Goal: Information Seeking & Learning: Learn about a topic

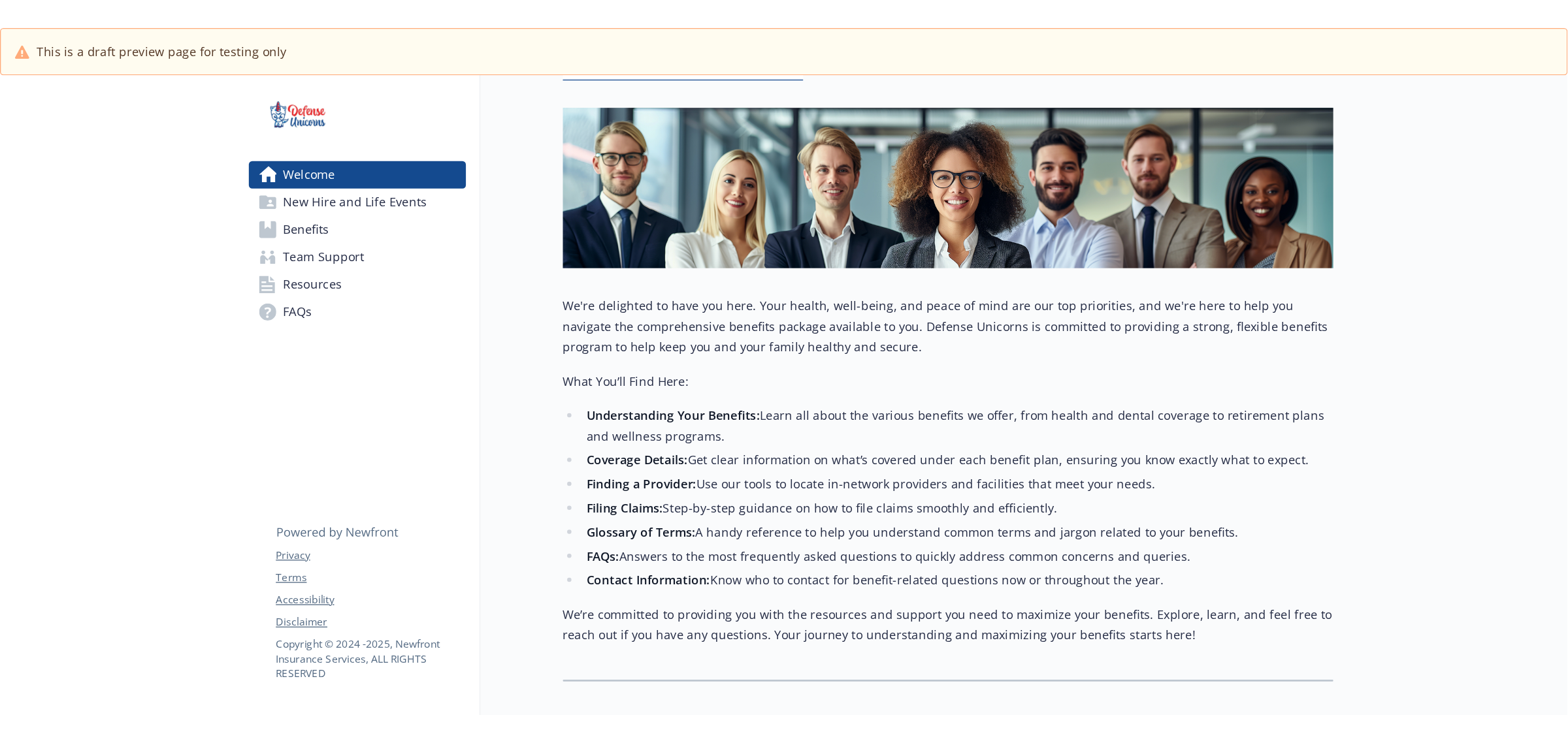
scroll to position [48, 0]
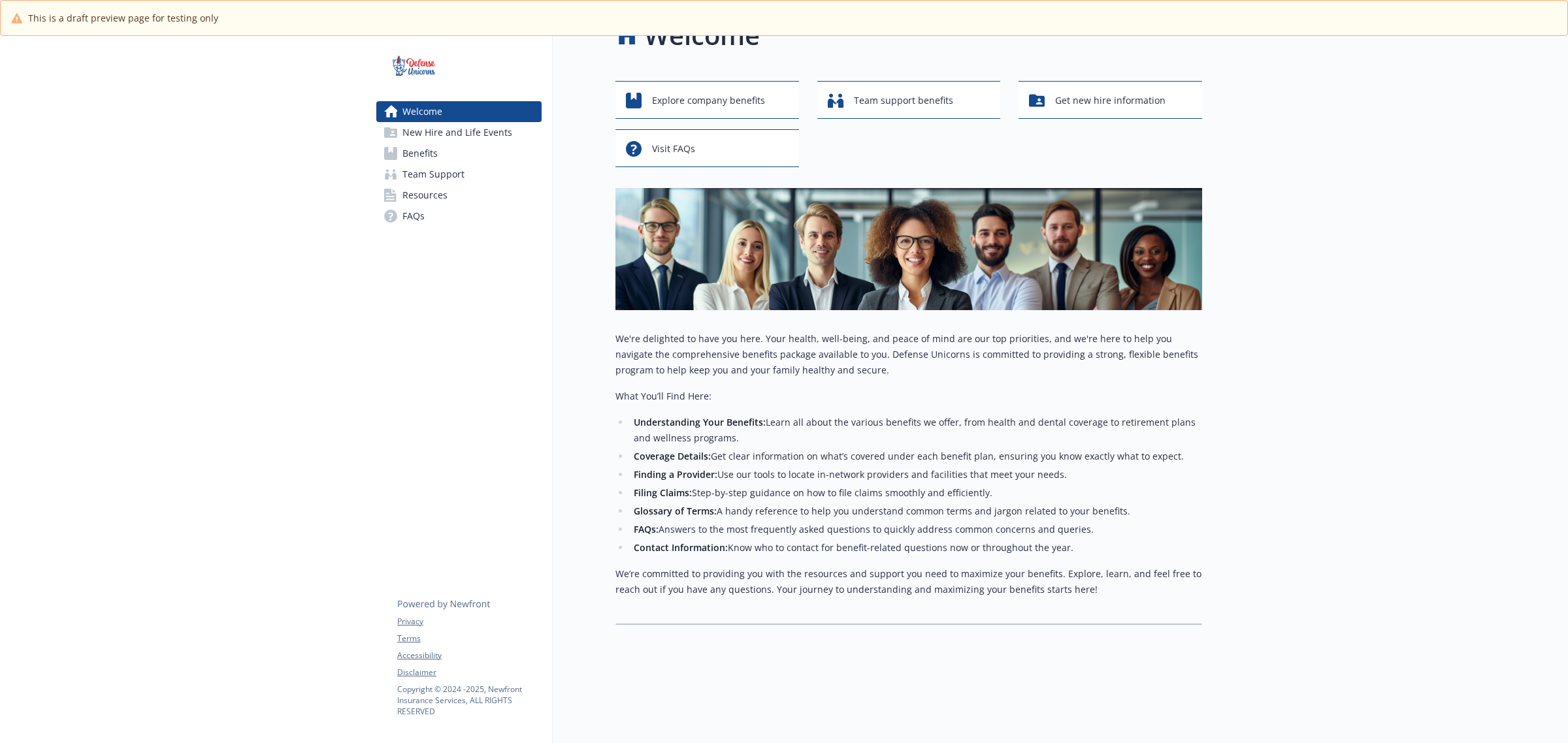
click at [470, 70] on div at bounding box center [459, 65] width 166 height 39
click at [438, 151] on link "Benefits" at bounding box center [459, 153] width 166 height 21
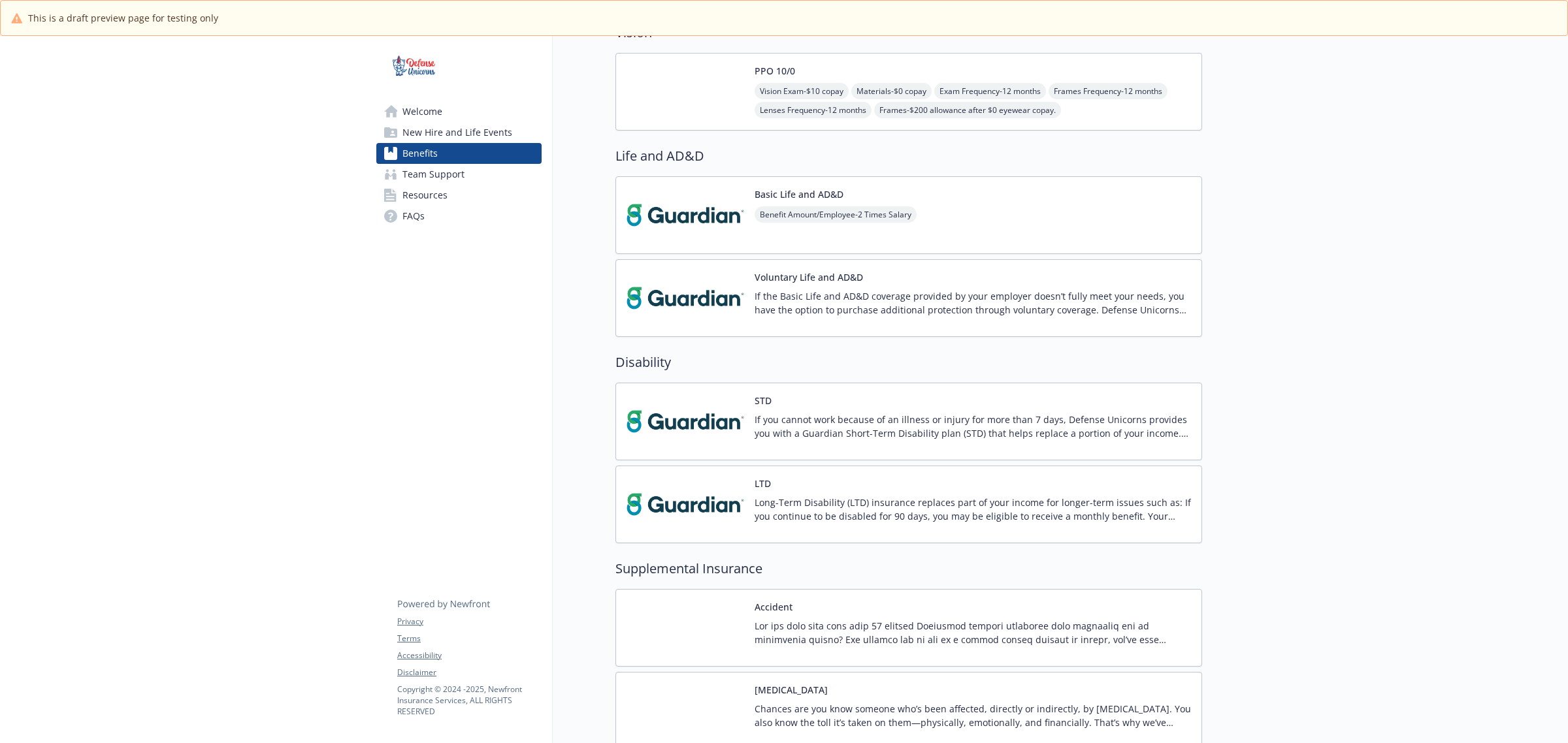
scroll to position [863, 0]
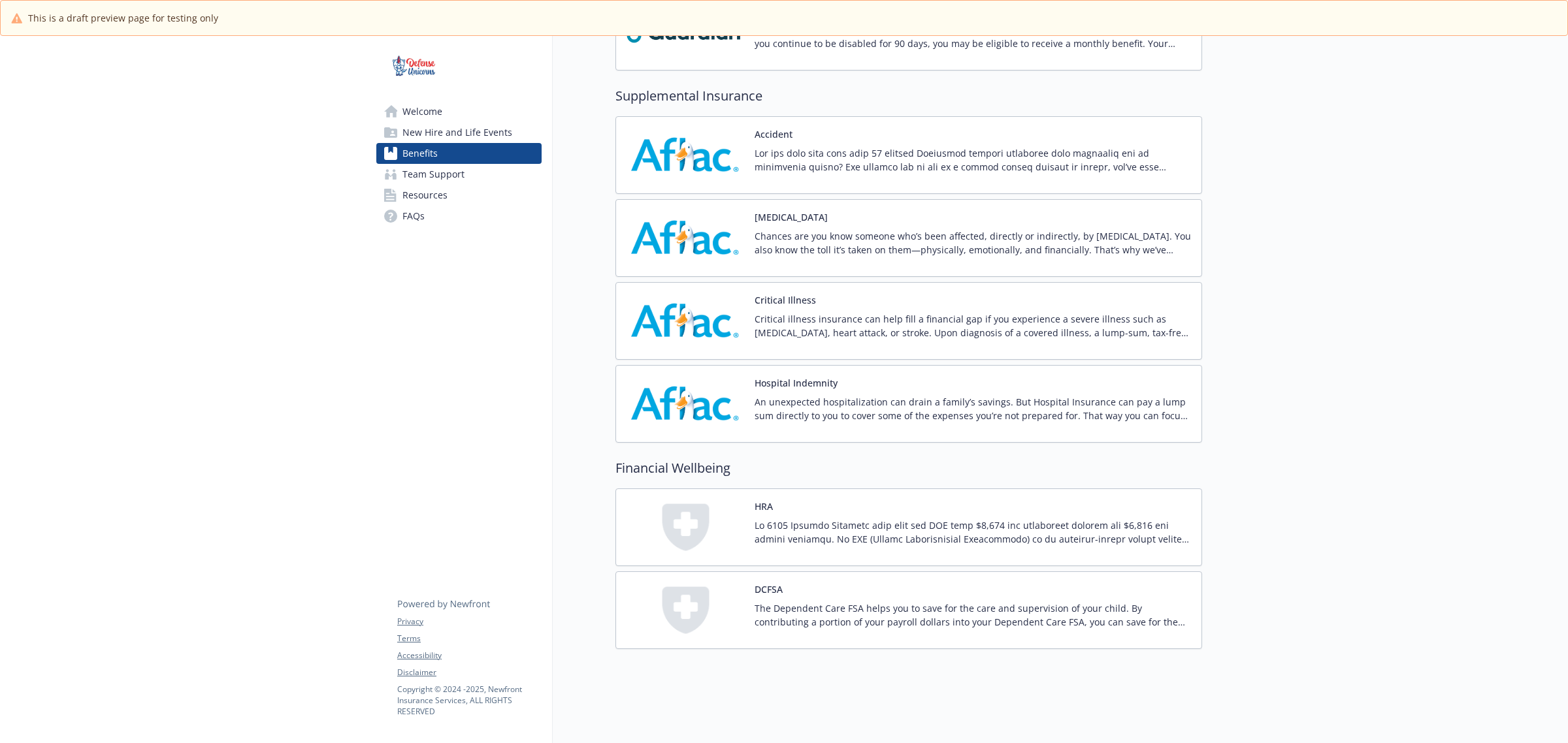
click at [421, 116] on span "Welcome" at bounding box center [422, 112] width 40 height 21
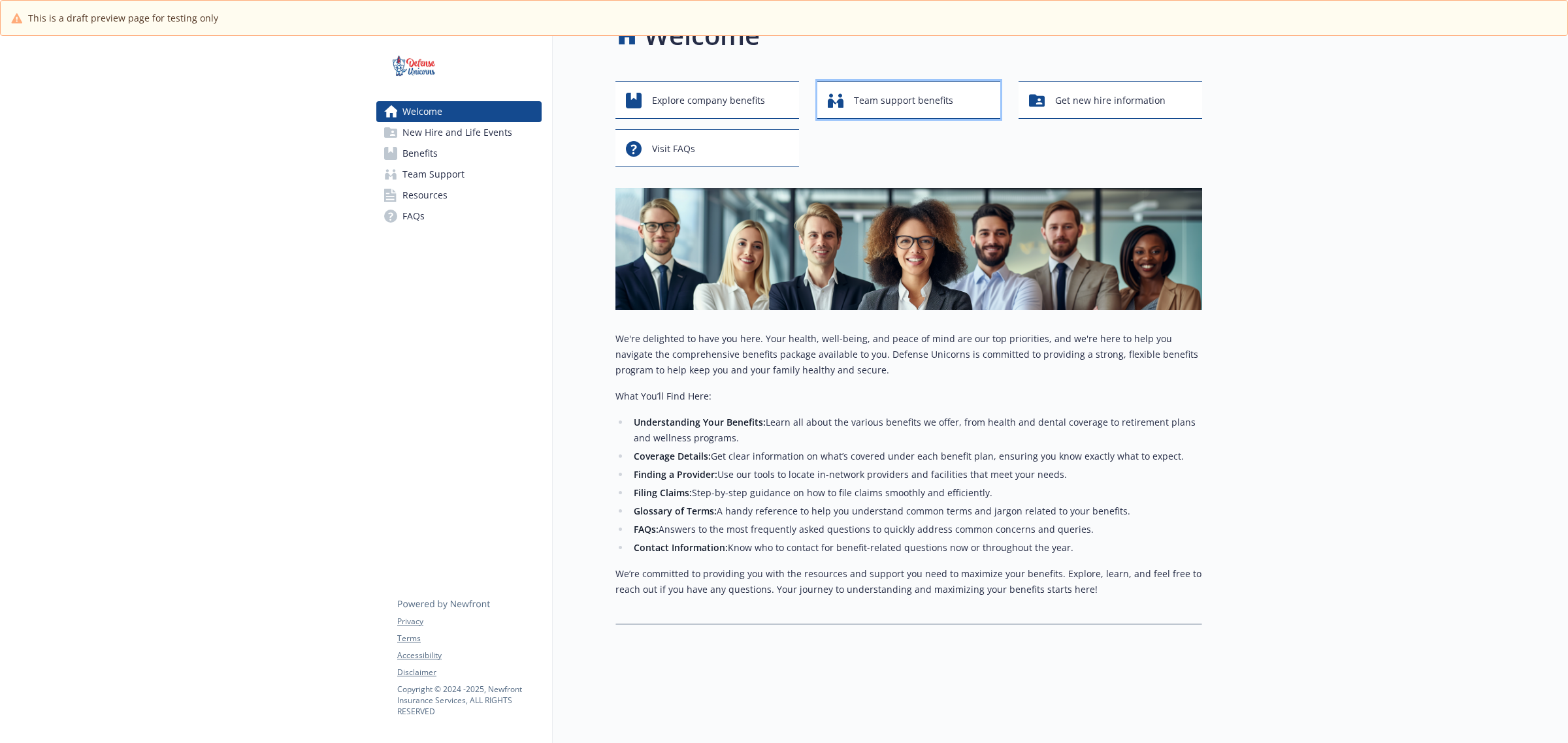
click at [910, 92] on span "Team support benefits" at bounding box center [904, 100] width 99 height 25
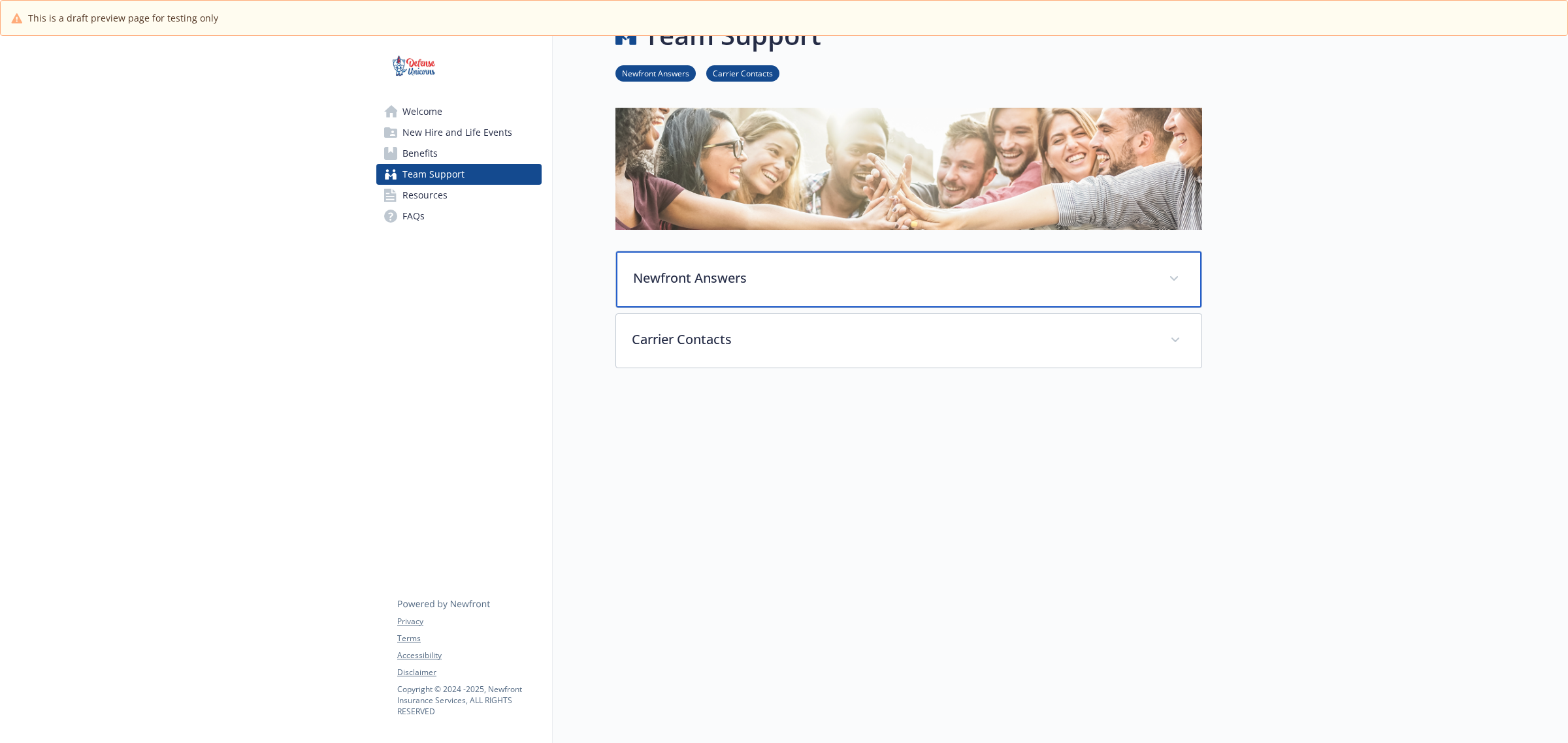
click at [750, 251] on div "Newfront Answers" at bounding box center [909, 279] width 585 height 56
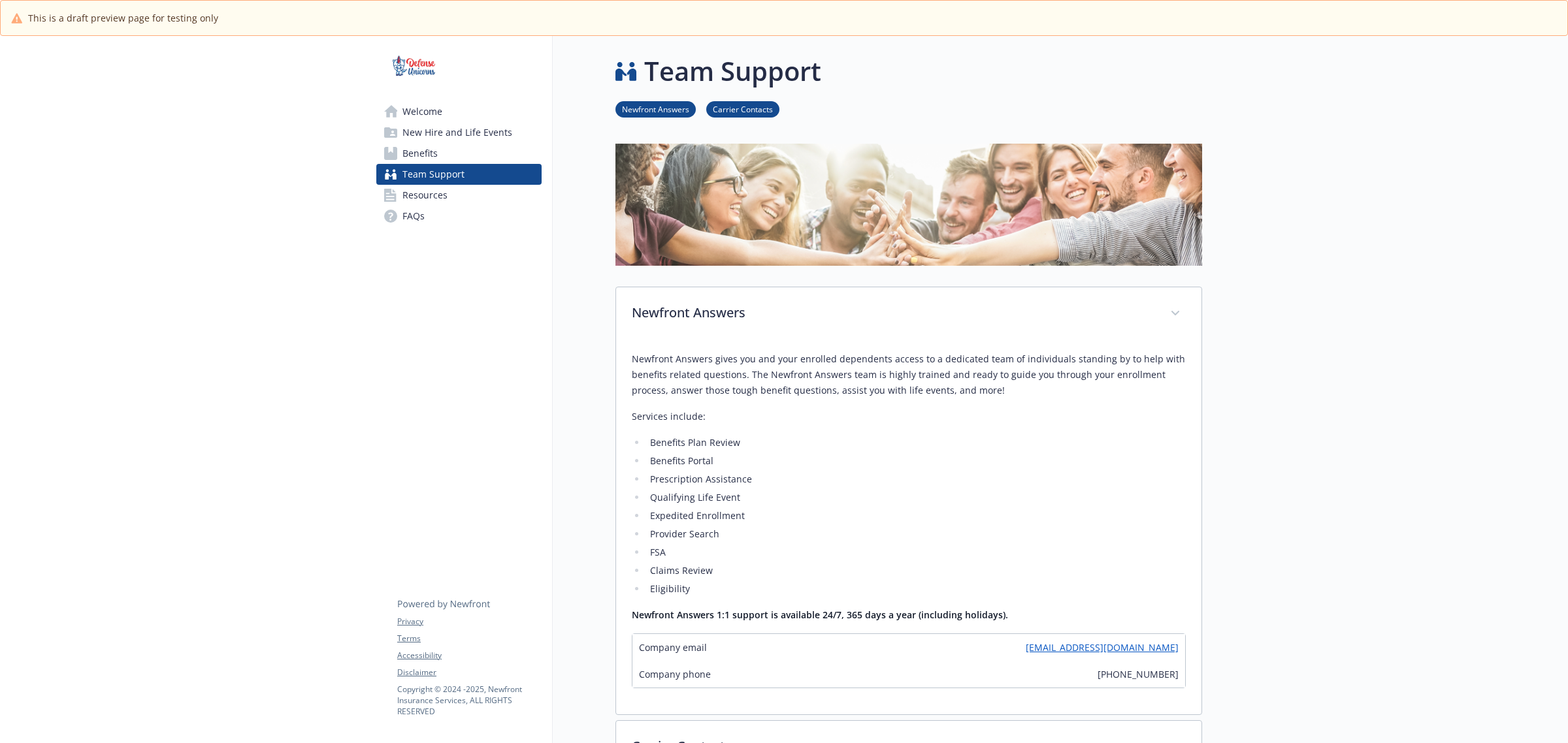
click at [762, 109] on link "Carrier Contacts" at bounding box center [742, 108] width 73 height 12
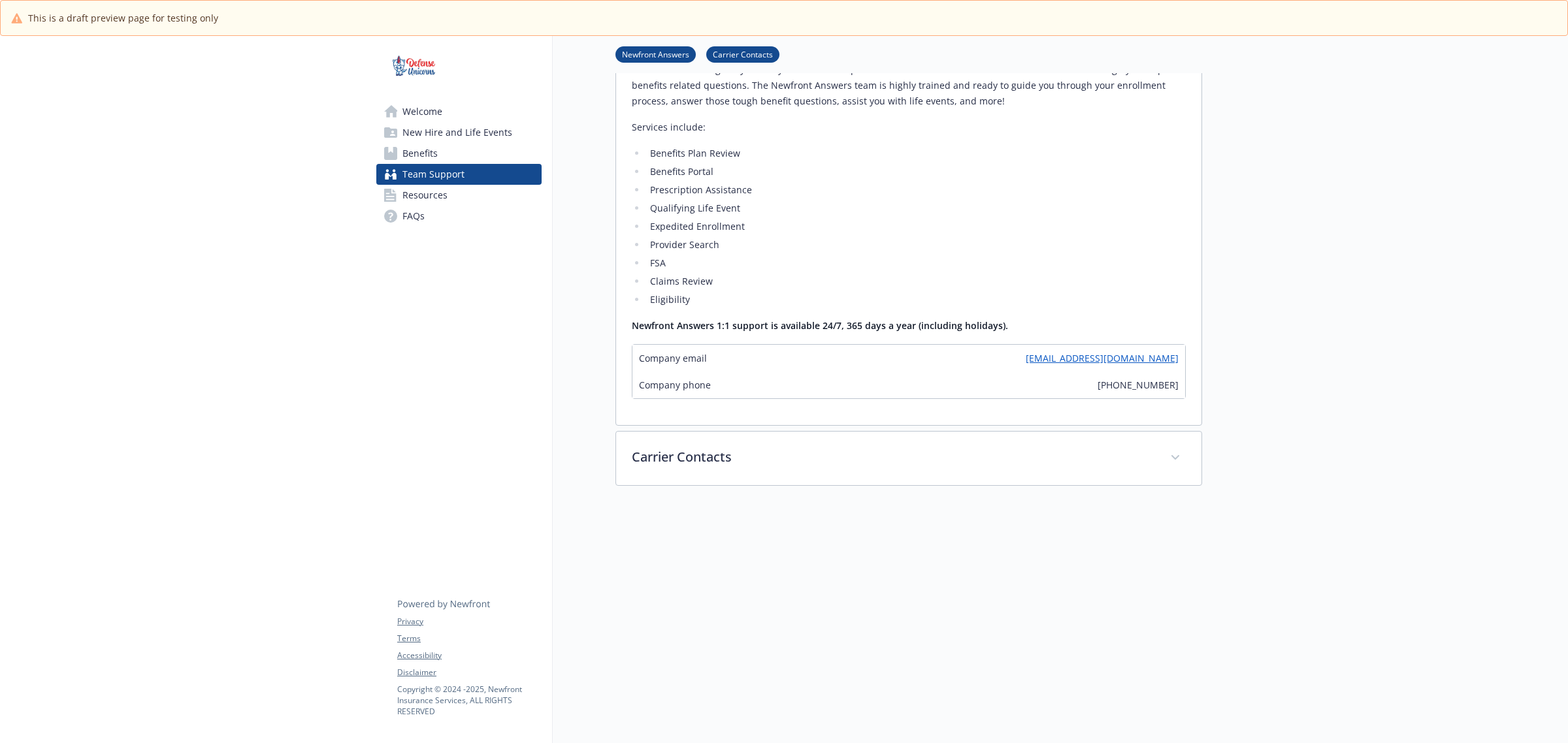
scroll to position [302, 12]
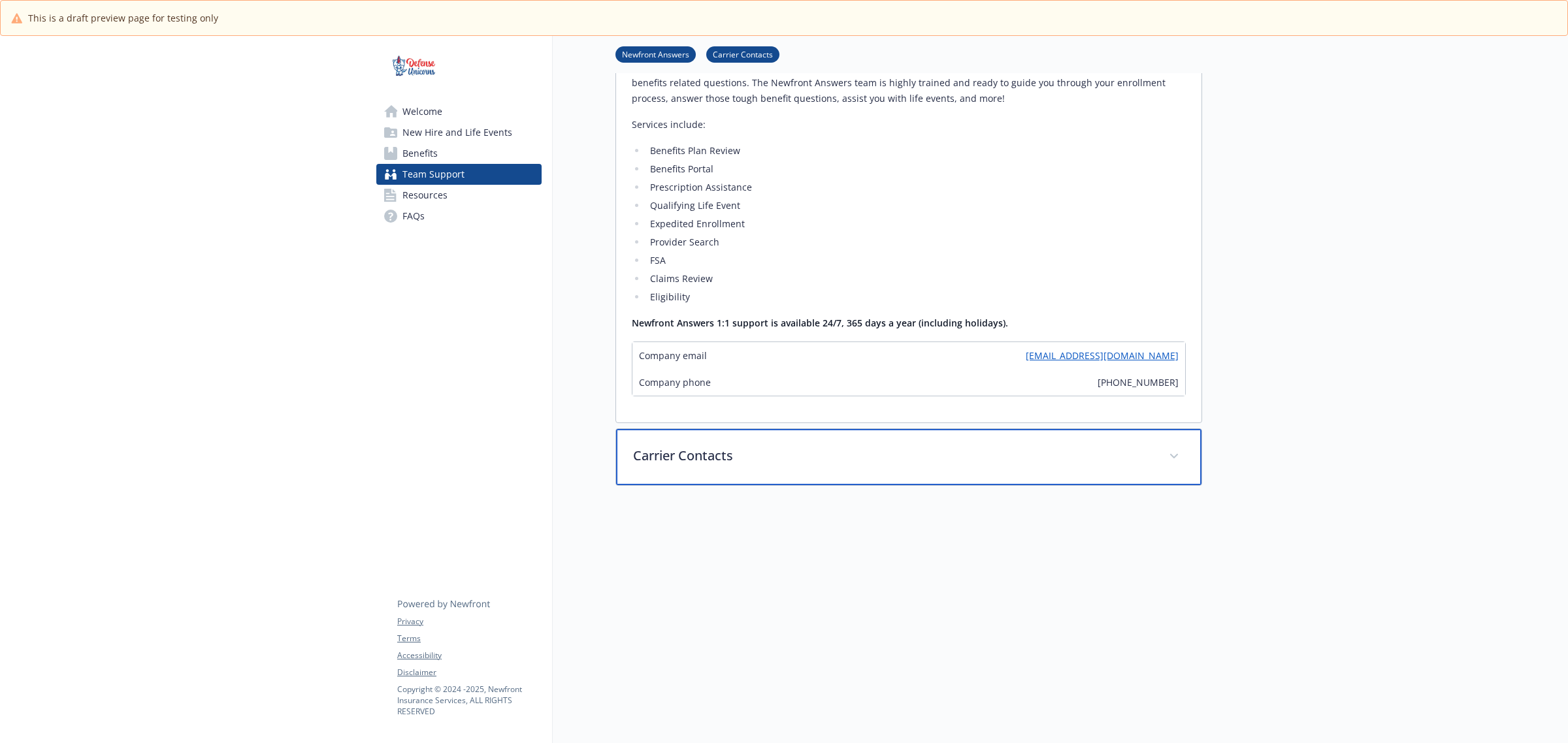
click at [652, 452] on p "Carrier Contacts" at bounding box center [893, 456] width 520 height 20
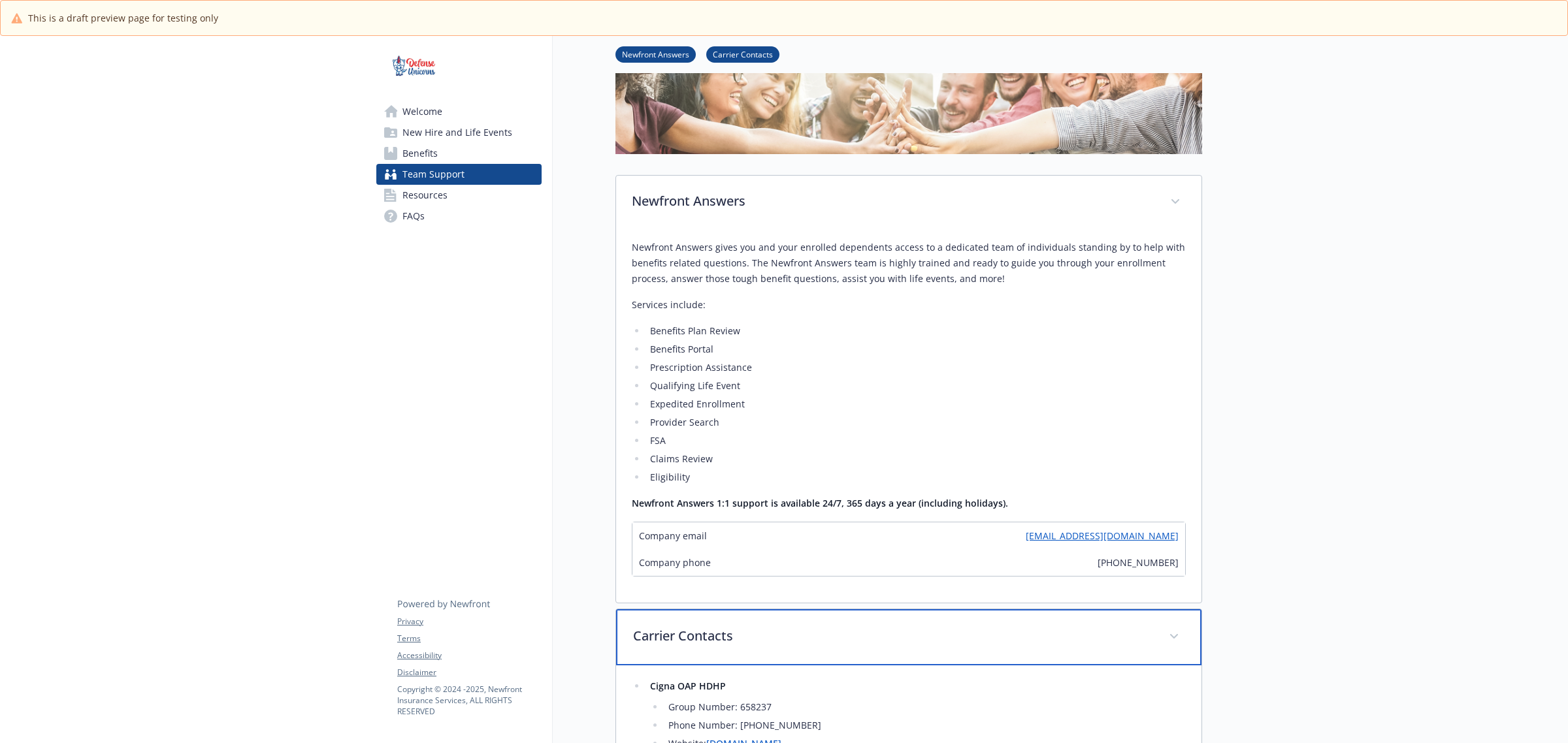
scroll to position [0, 12]
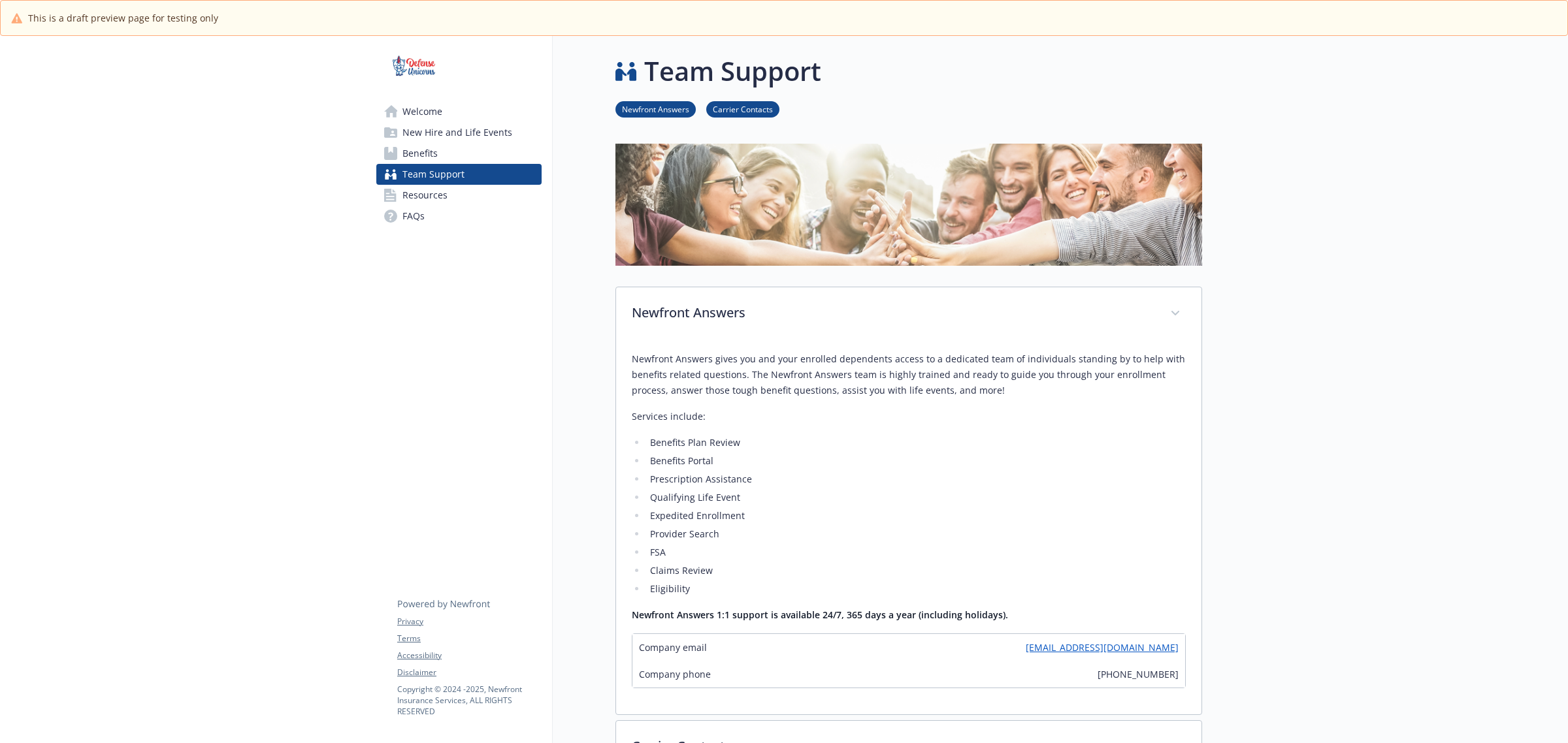
click at [425, 194] on span "Resources" at bounding box center [424, 195] width 45 height 21
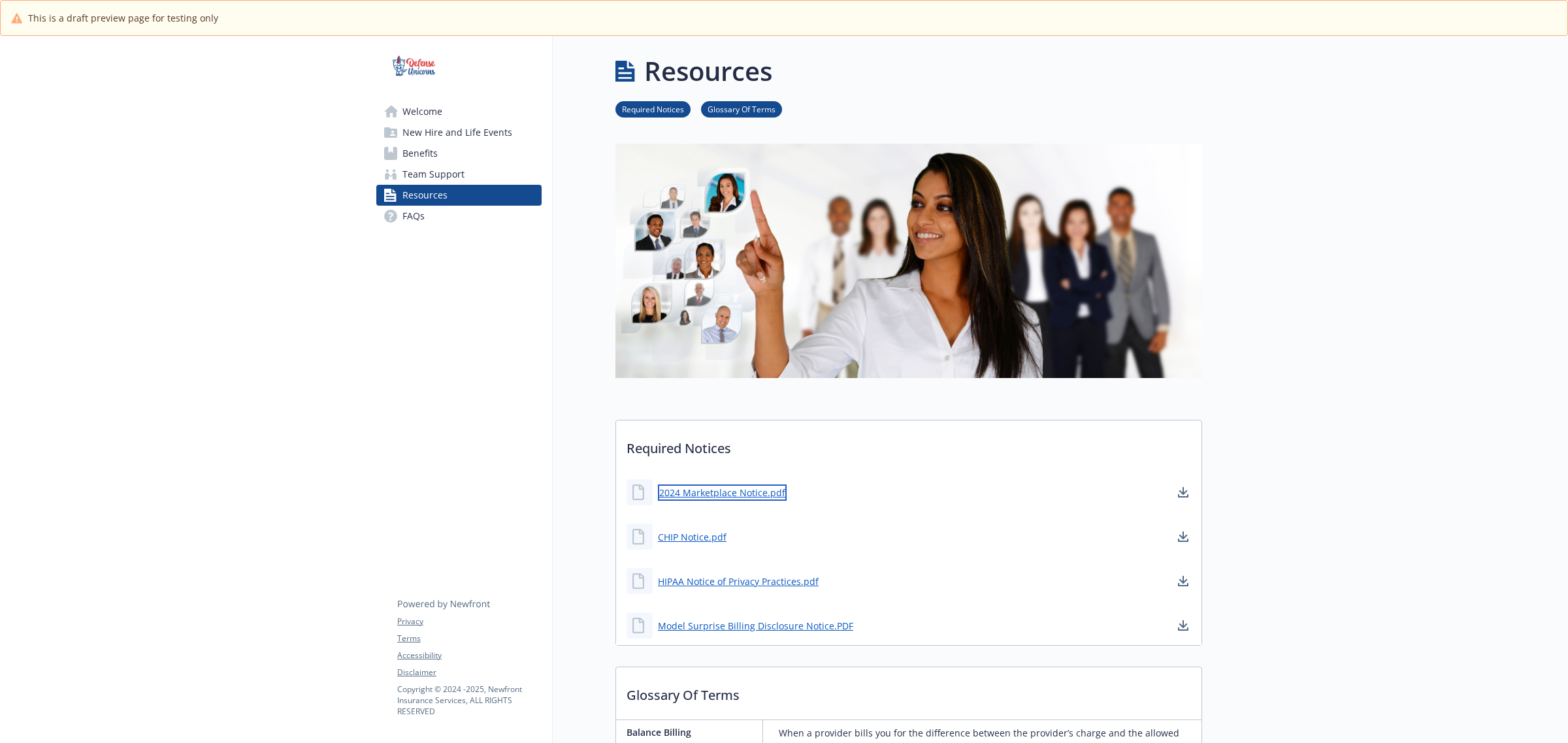
click at [751, 489] on link "2024 Marketplace Notice.pdf" at bounding box center [722, 492] width 129 height 16
click at [664, 536] on link "CHIP Notice.pdf" at bounding box center [693, 537] width 71 height 16
click at [683, 567] on link "HIPAA Notice of Privacy Practices.pdf" at bounding box center [740, 581] width 163 height 16
click at [765, 567] on link "Model Surprise Billing Disclosure Notice.PDF" at bounding box center [757, 626] width 198 height 16
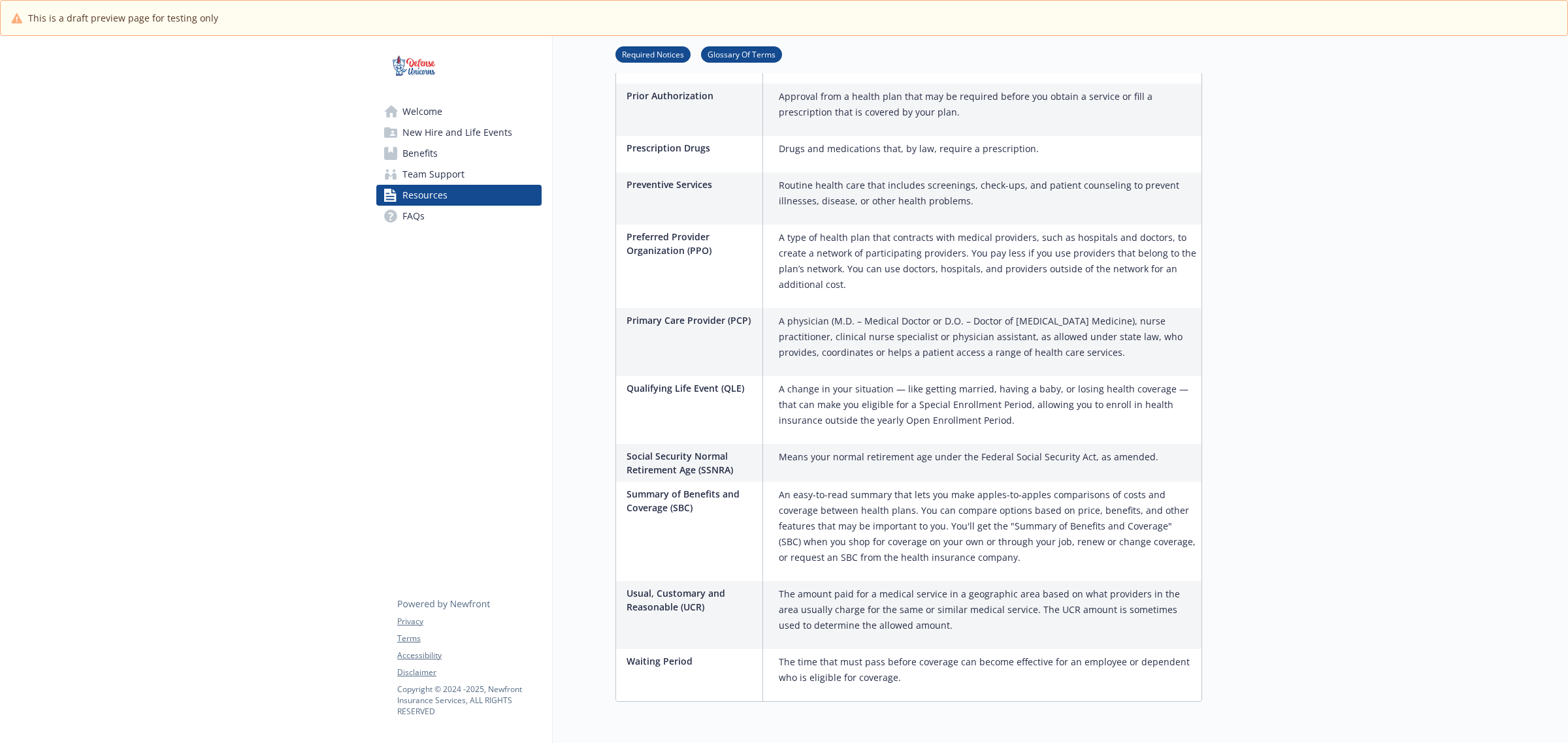
scroll to position [1945, 12]
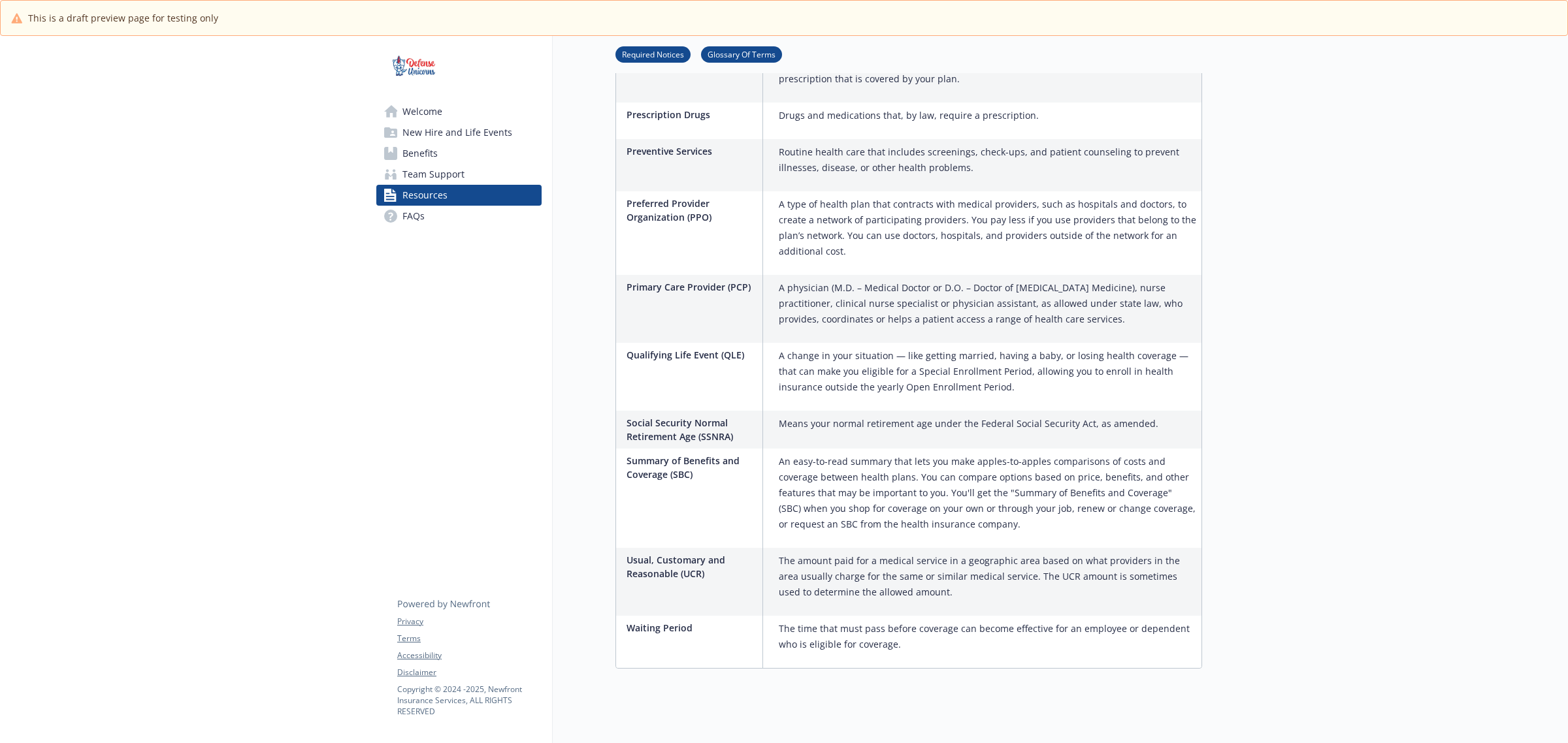
click at [415, 219] on link "FAQs" at bounding box center [459, 216] width 166 height 21
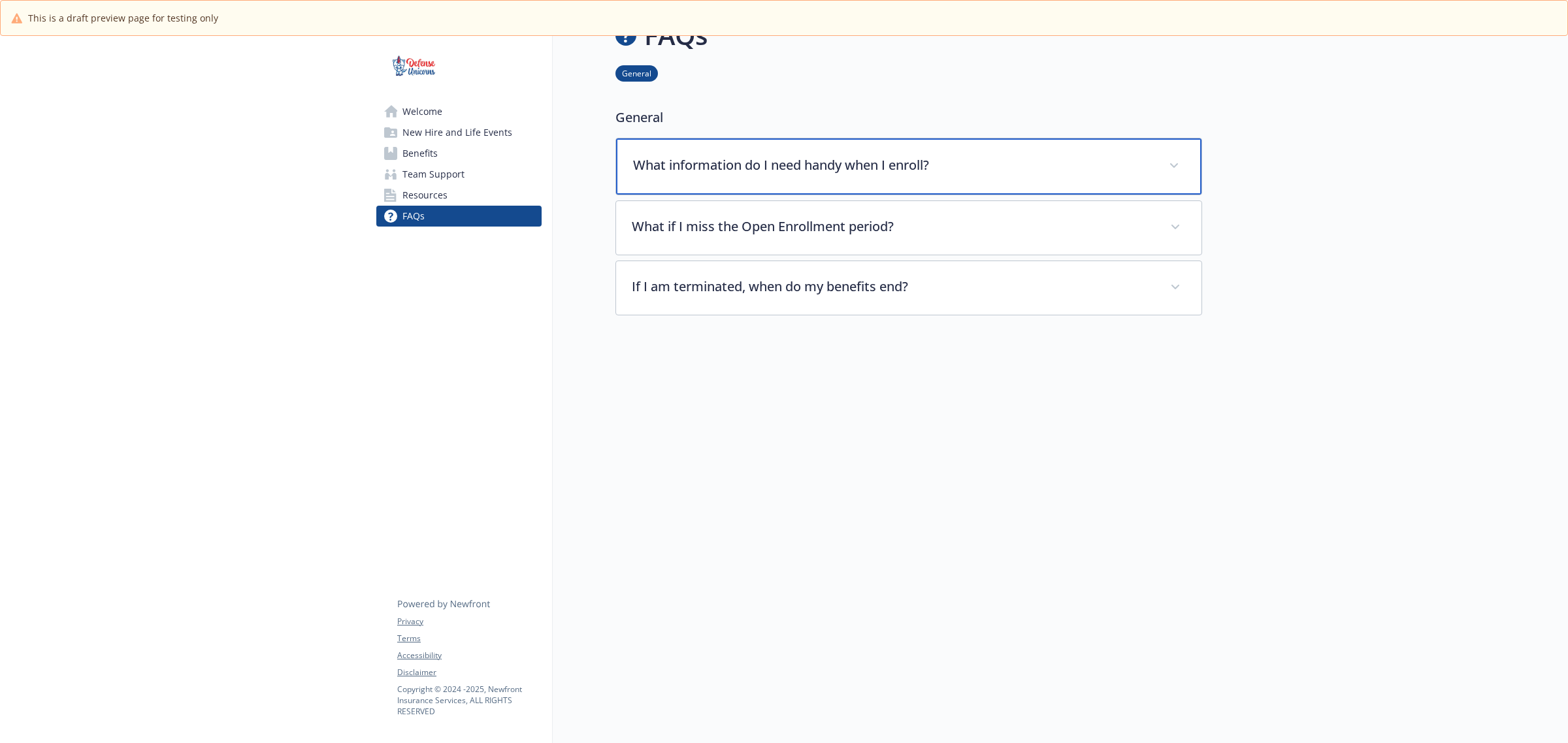
click at [684, 156] on p "What information do I need handy when I enroll?" at bounding box center [893, 166] width 520 height 20
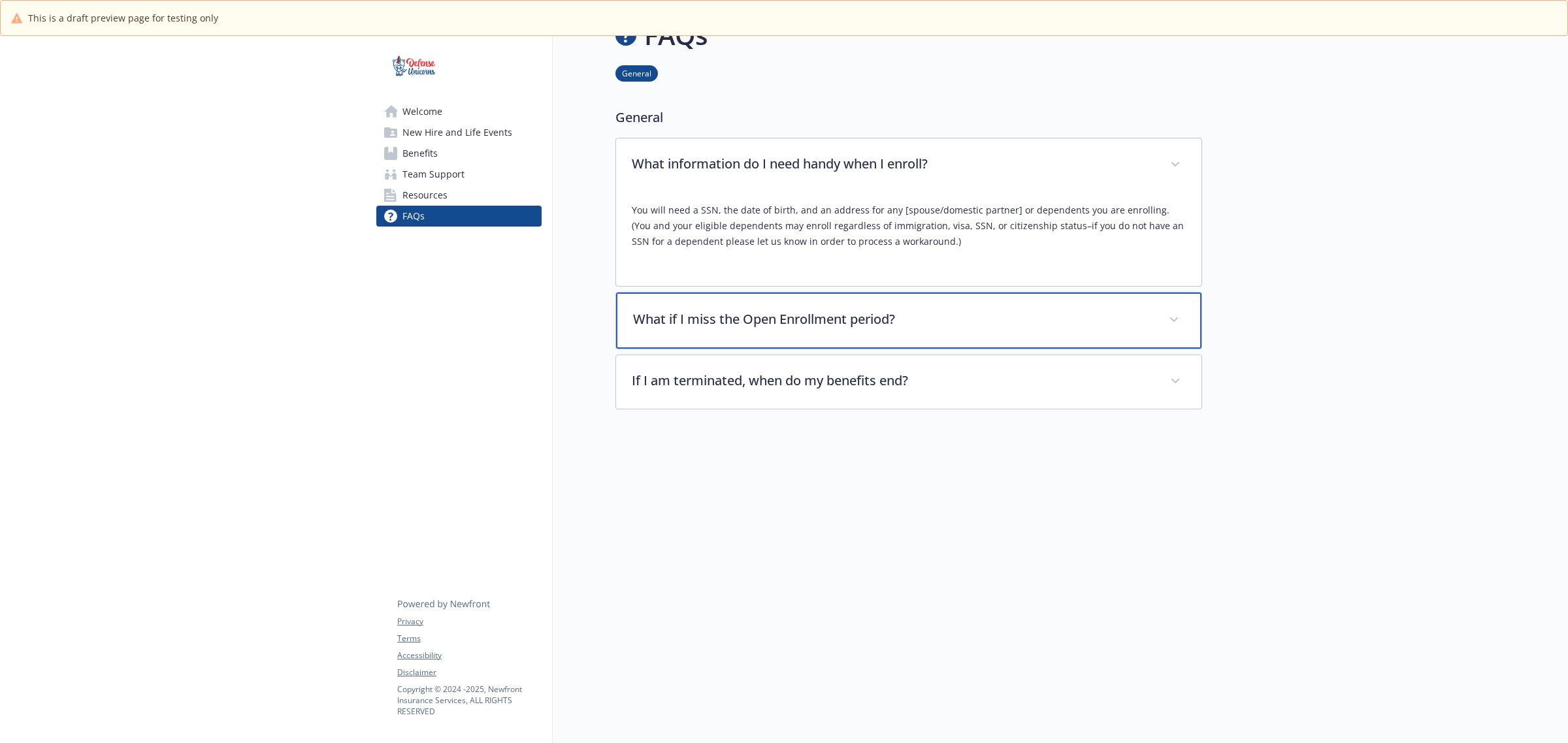
click at [800, 311] on p "What if I miss the Open Enrollment period?" at bounding box center [893, 320] width 520 height 20
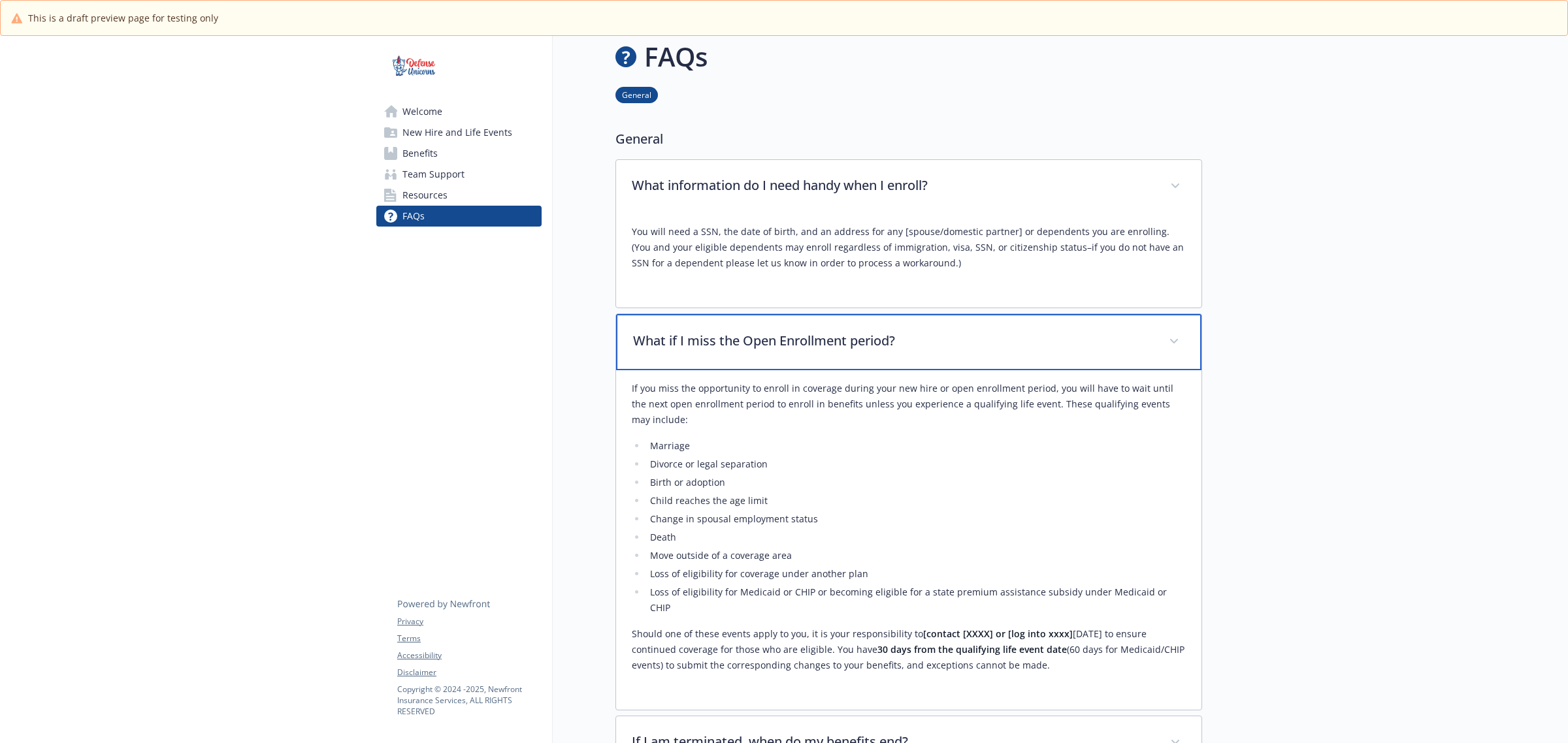
scroll to position [0, 12]
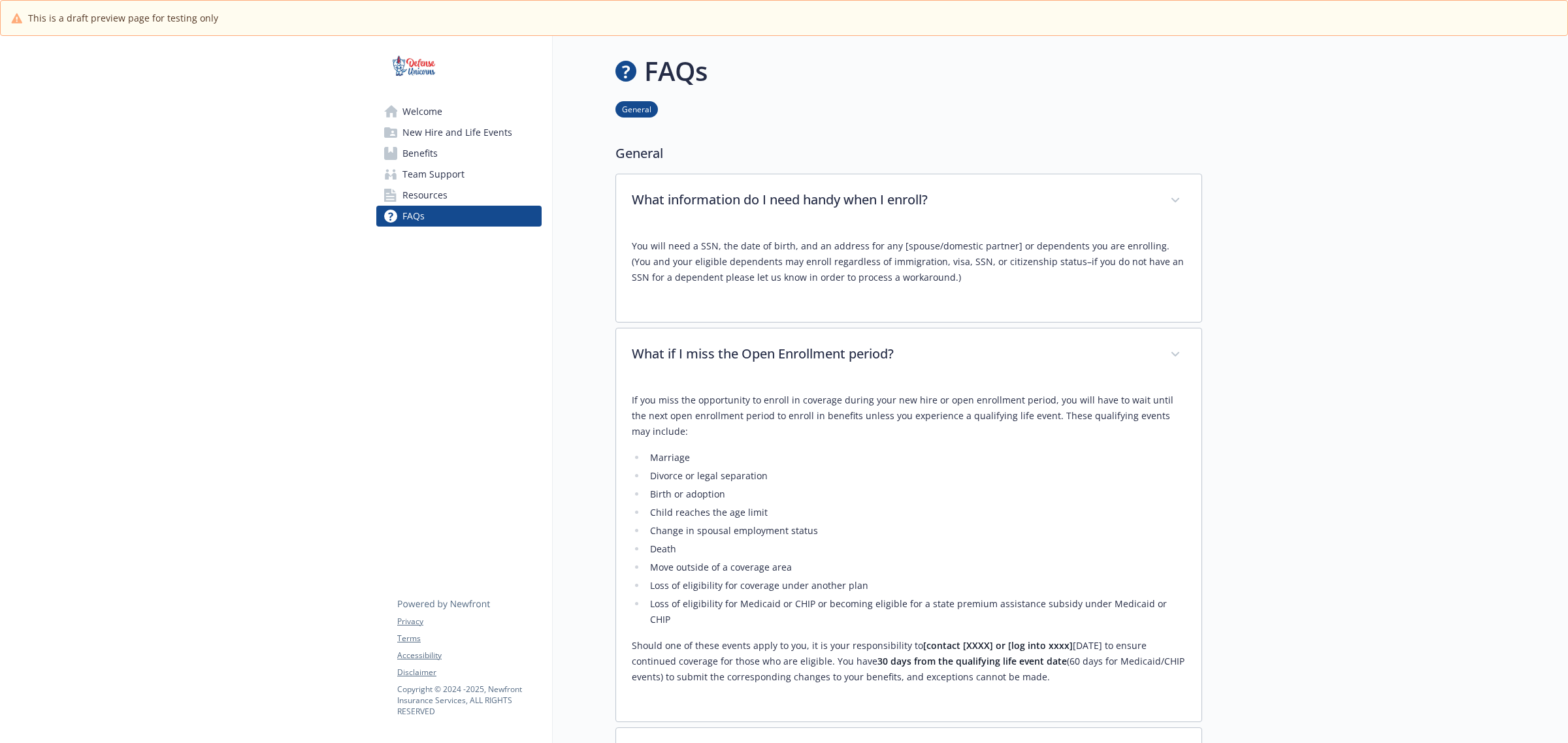
click at [406, 116] on span "Welcome" at bounding box center [422, 112] width 40 height 21
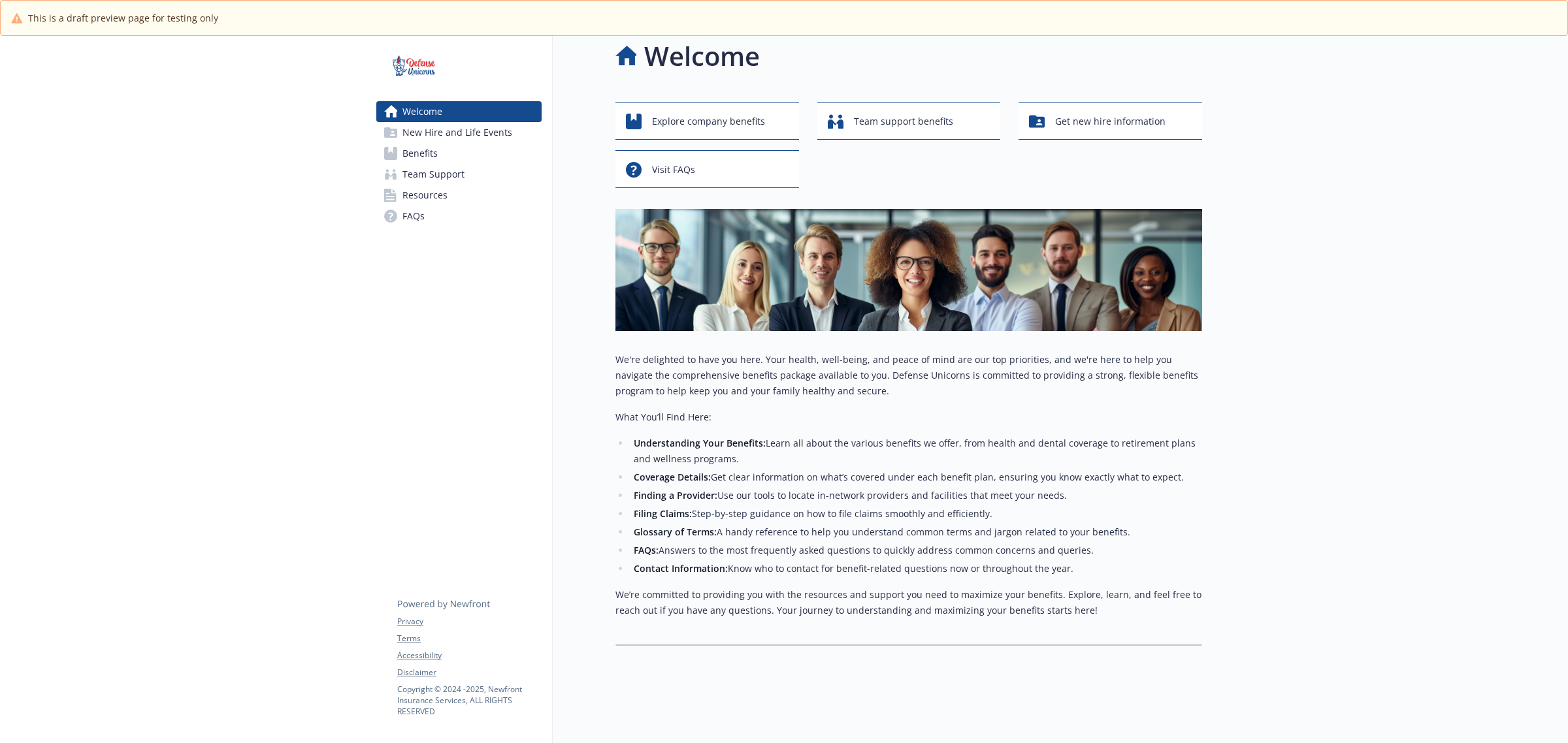
scroll to position [0, 12]
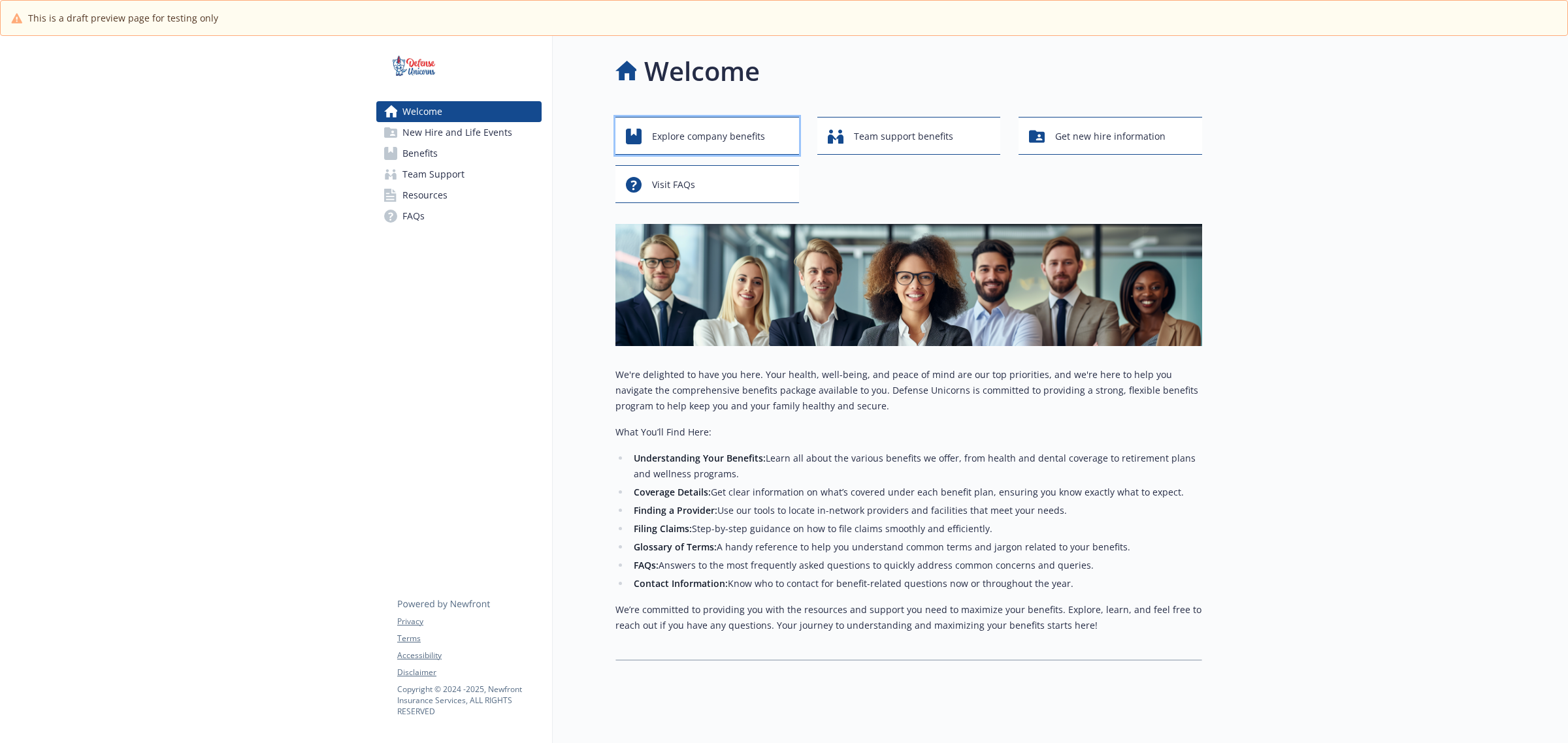
click at [654, 133] on span "Explore company benefits" at bounding box center [708, 136] width 113 height 25
